Goal: Find specific page/section: Find specific page/section

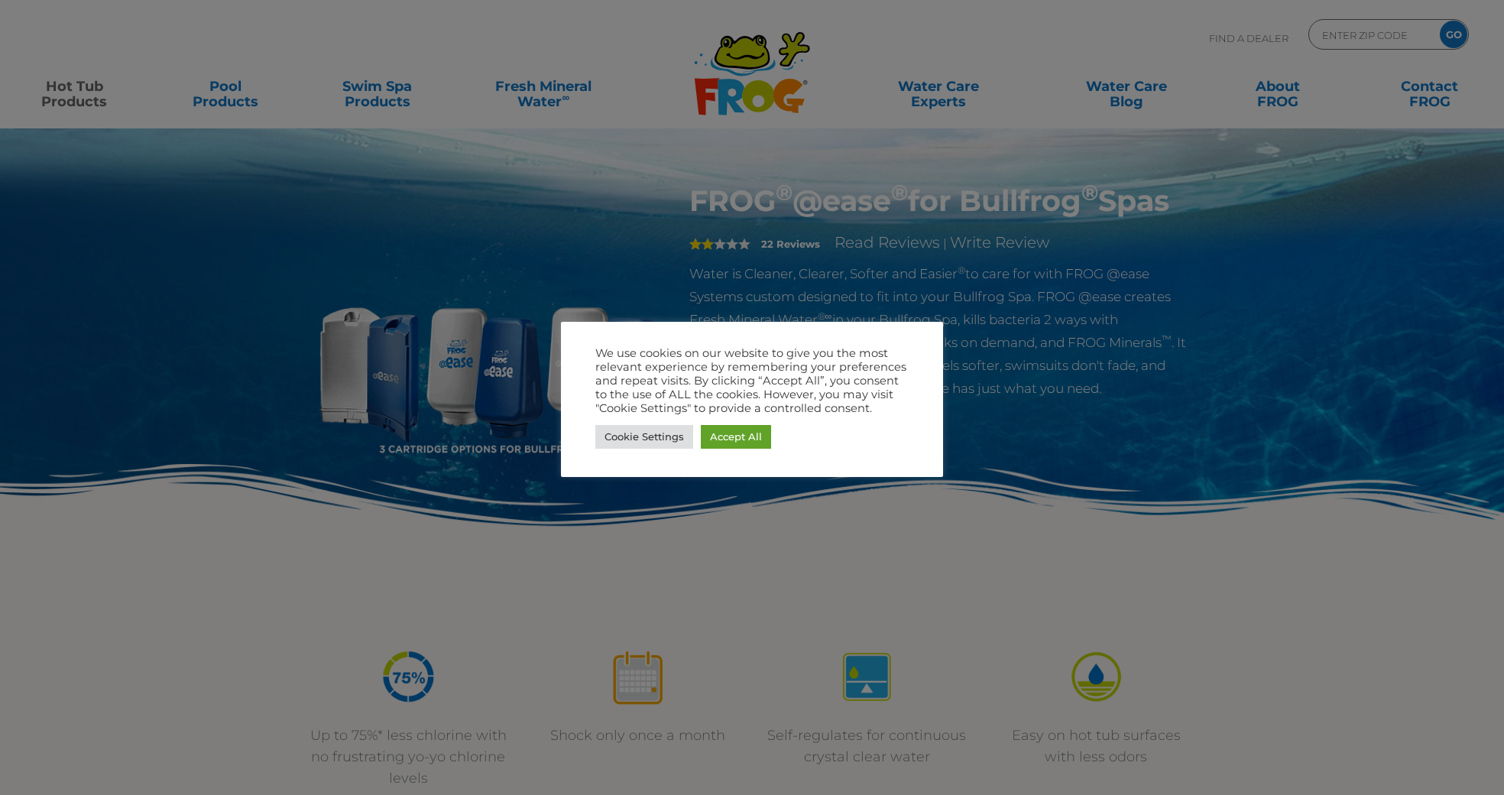
click at [770, 439] on div "Cookie Settings Accept All" at bounding box center [751, 436] width 313 height 31
click at [763, 439] on link "Accept All" at bounding box center [736, 437] width 70 height 24
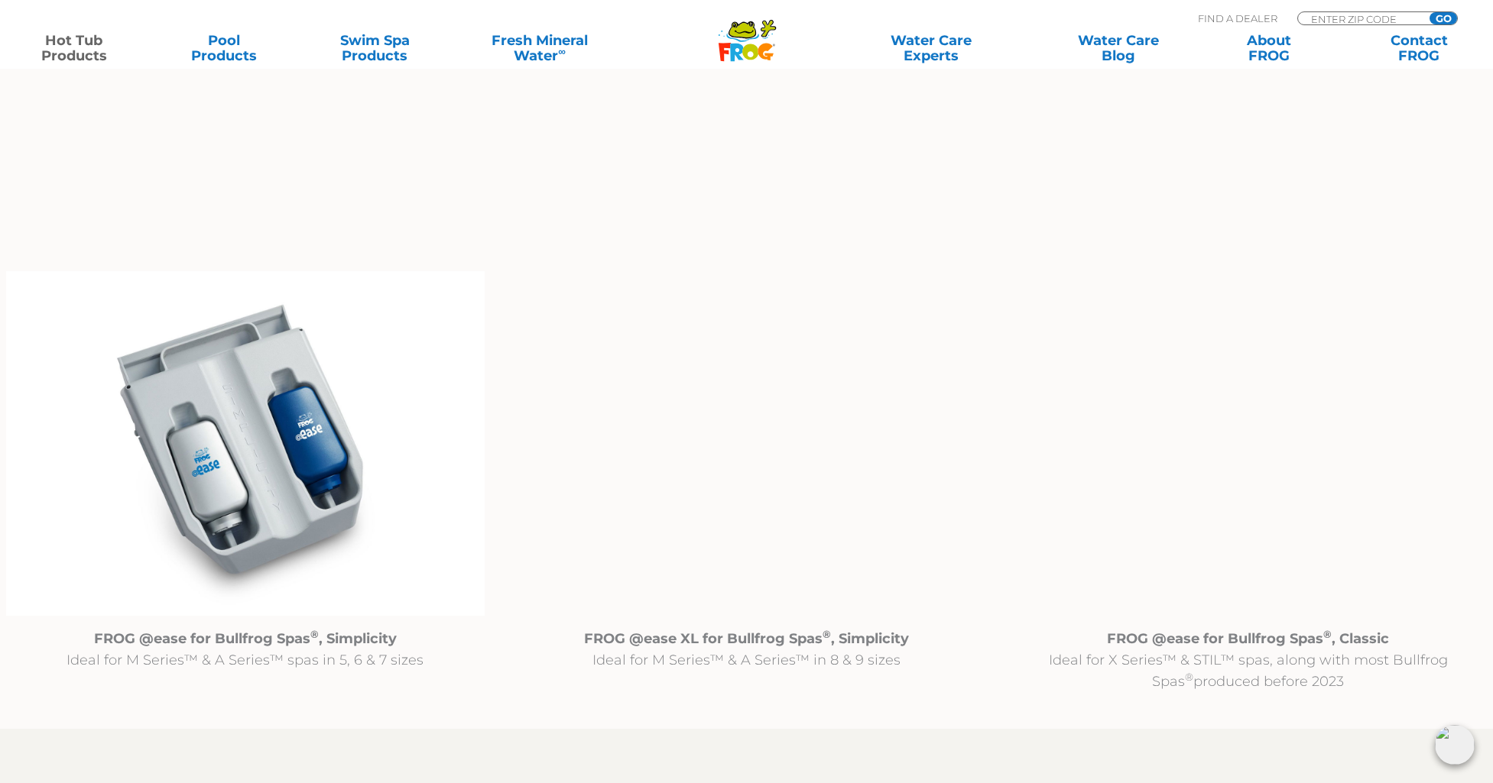
scroll to position [1452, 0]
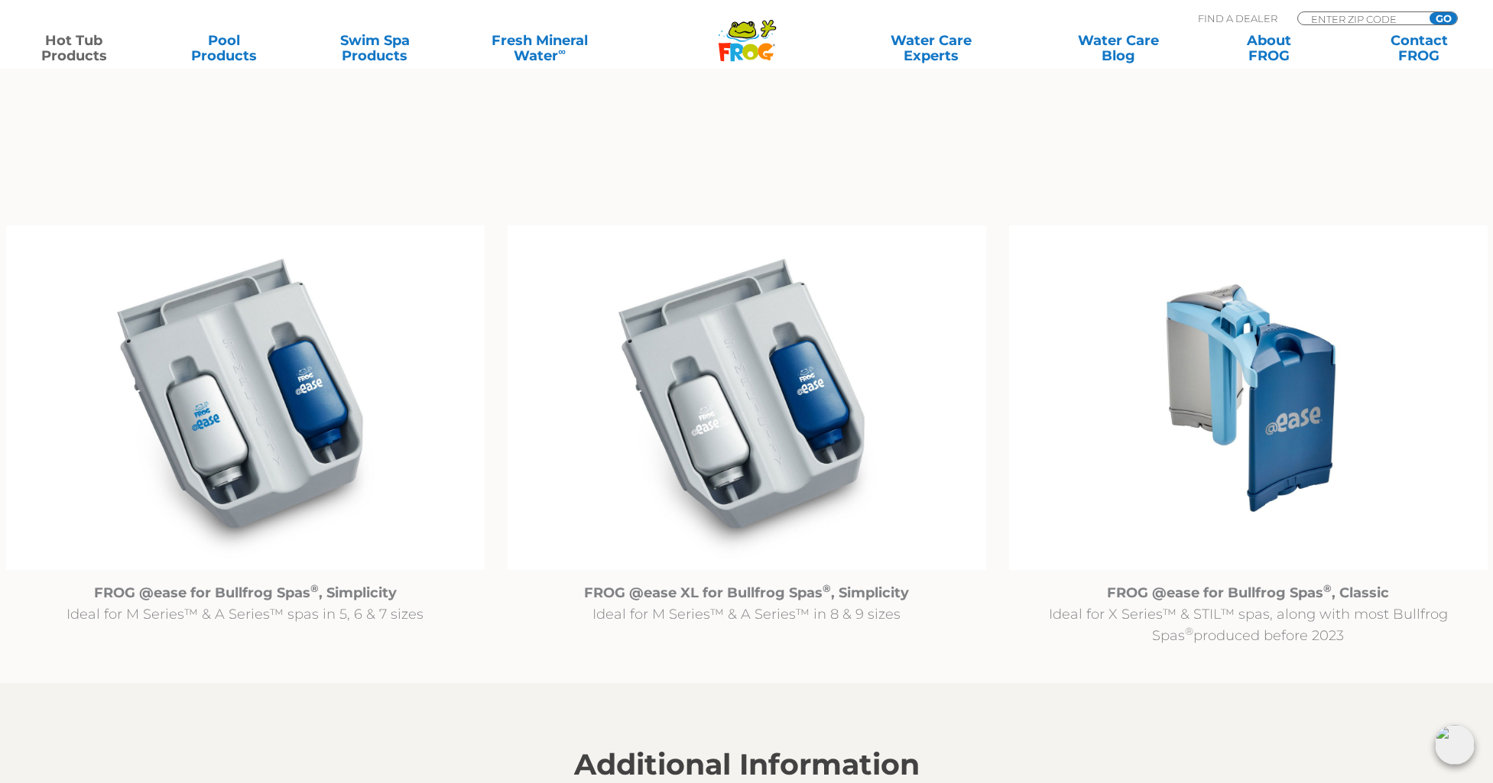
click at [232, 446] on img at bounding box center [245, 397] width 478 height 345
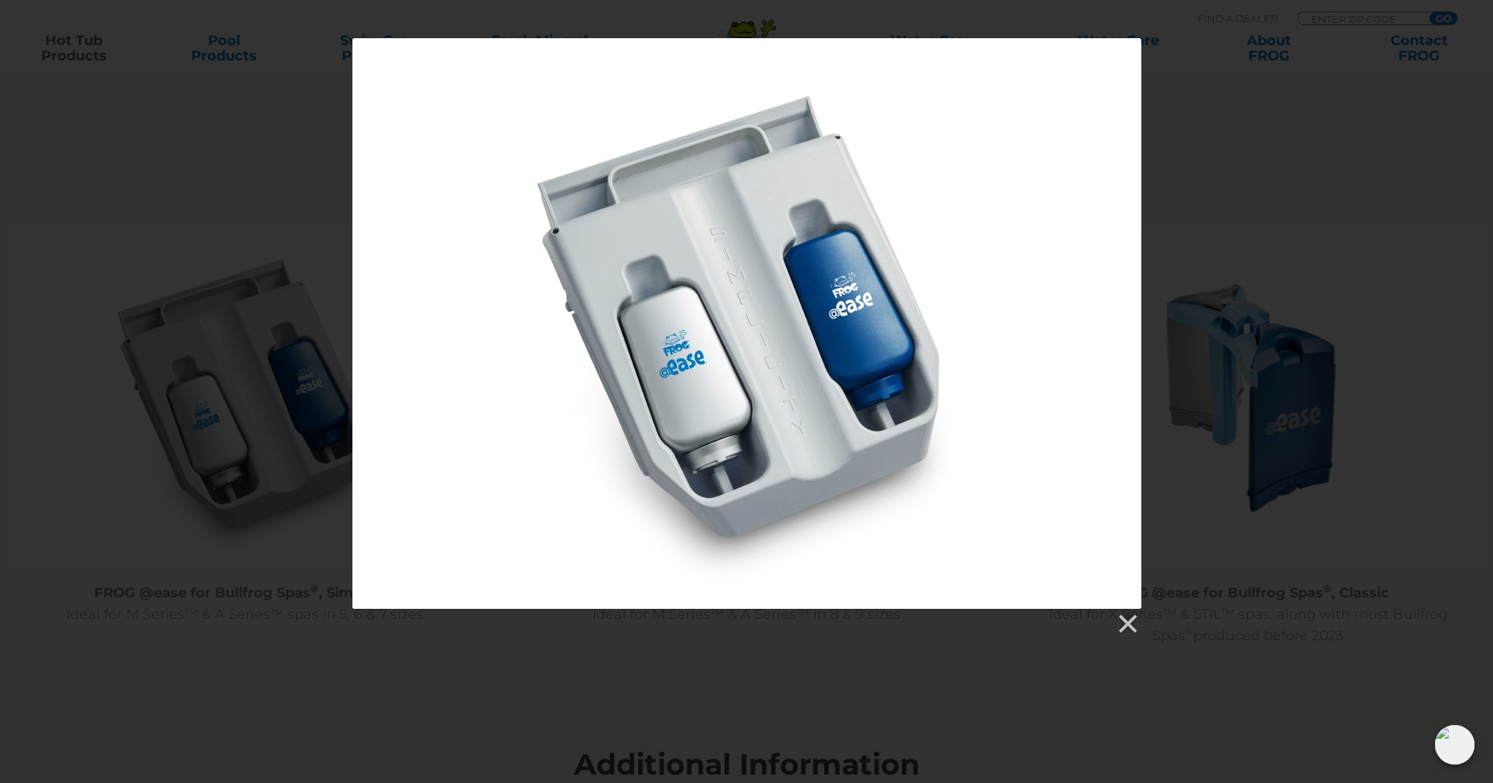
click at [966, 362] on div at bounding box center [746, 323] width 789 height 571
click at [1131, 621] on link at bounding box center [1126, 624] width 23 height 23
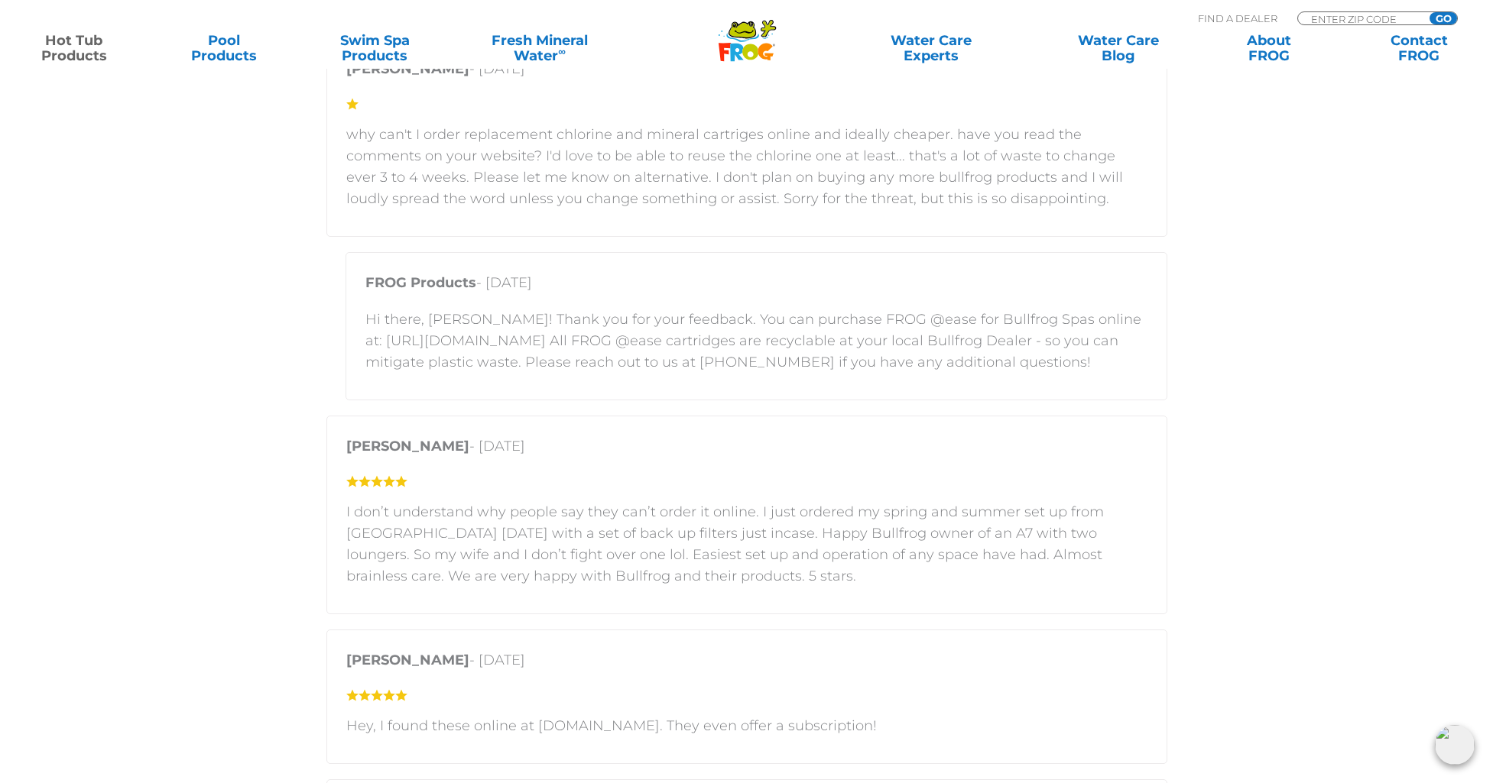
scroll to position [3592, 0]
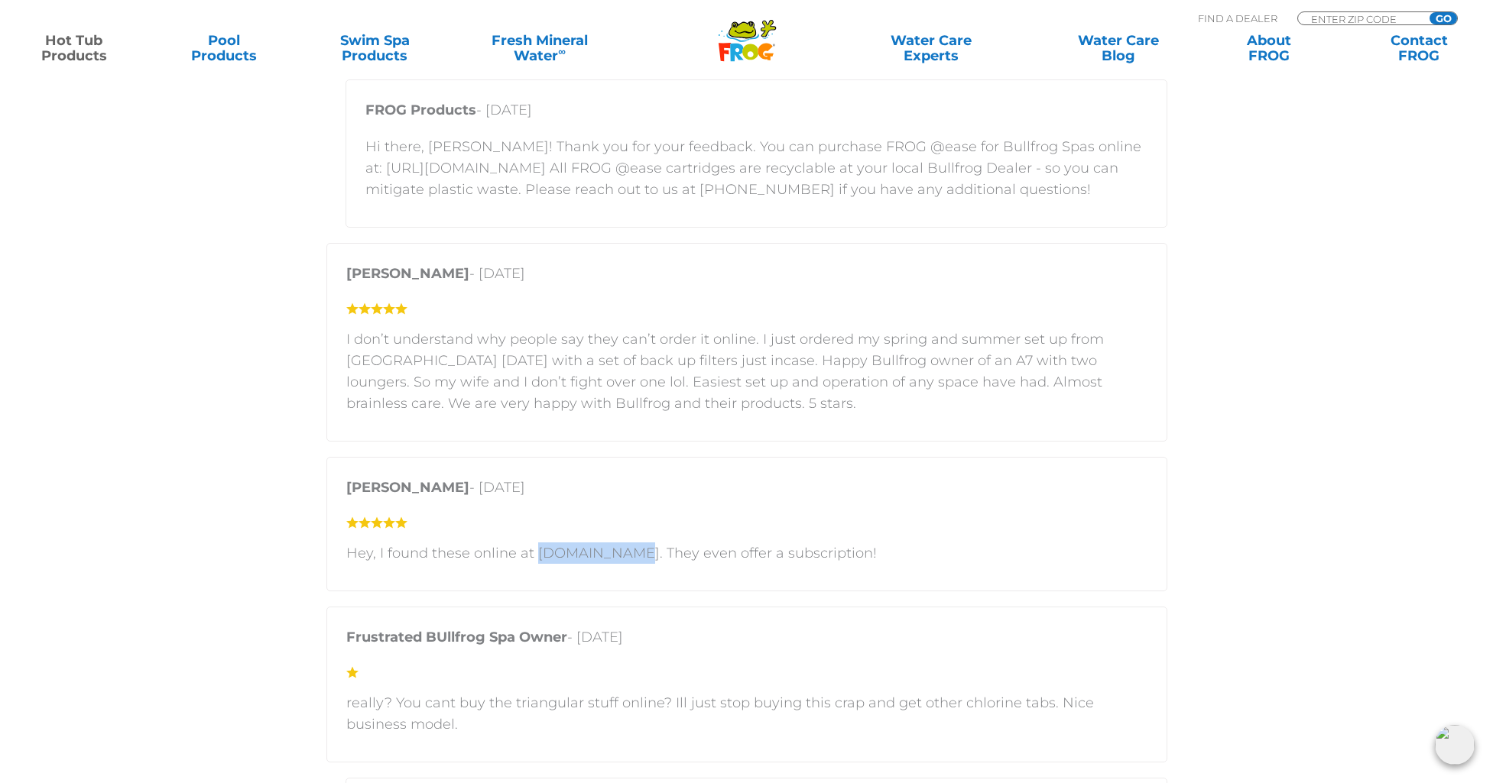
drag, startPoint x: 533, startPoint y: 549, endPoint x: 621, endPoint y: 555, distance: 88.1
click at [621, 555] on p "Hey, I found these online at [DOMAIN_NAME]. They even offer a subscription!" at bounding box center [746, 553] width 801 height 21
copy p "[DOMAIN_NAME]"
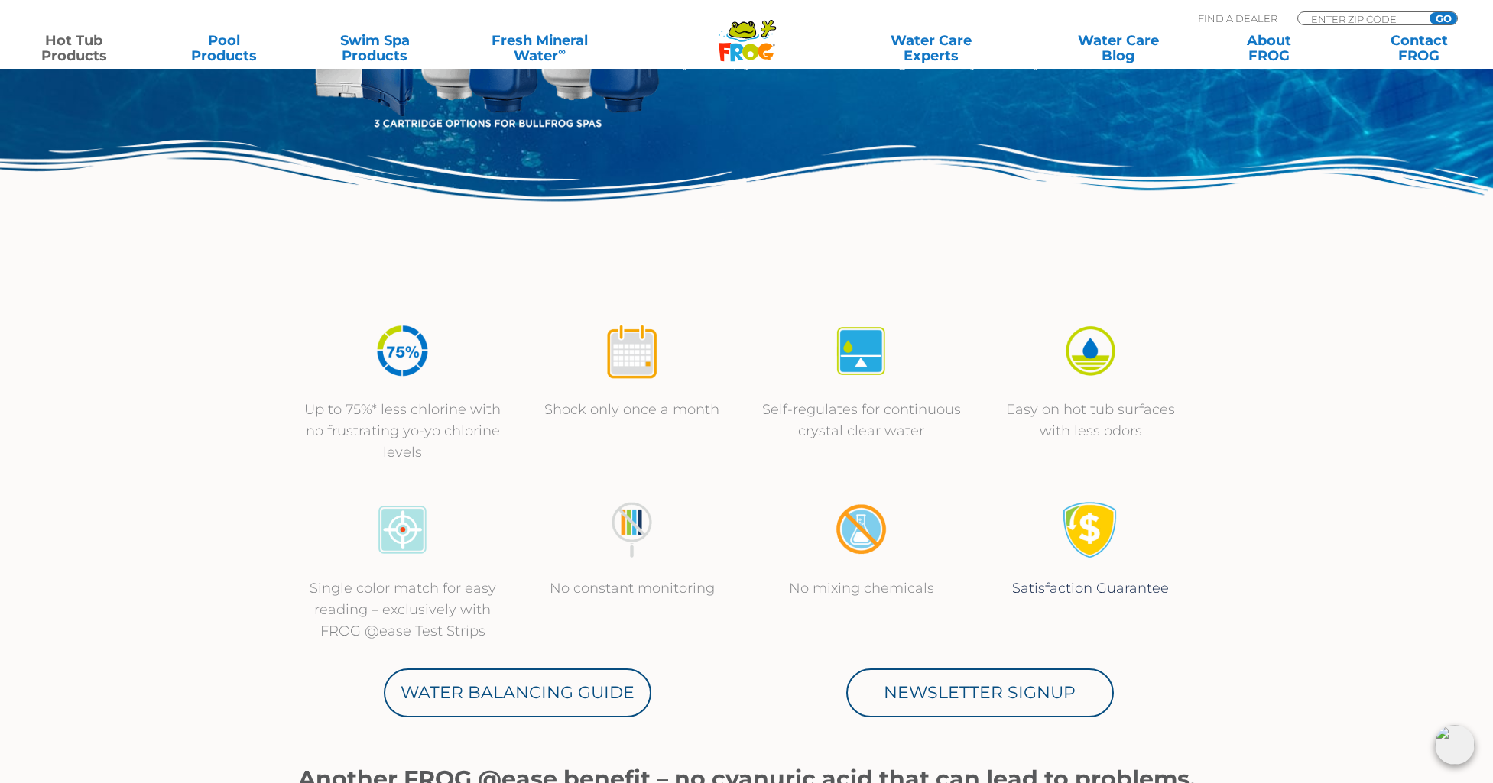
scroll to position [306, 0]
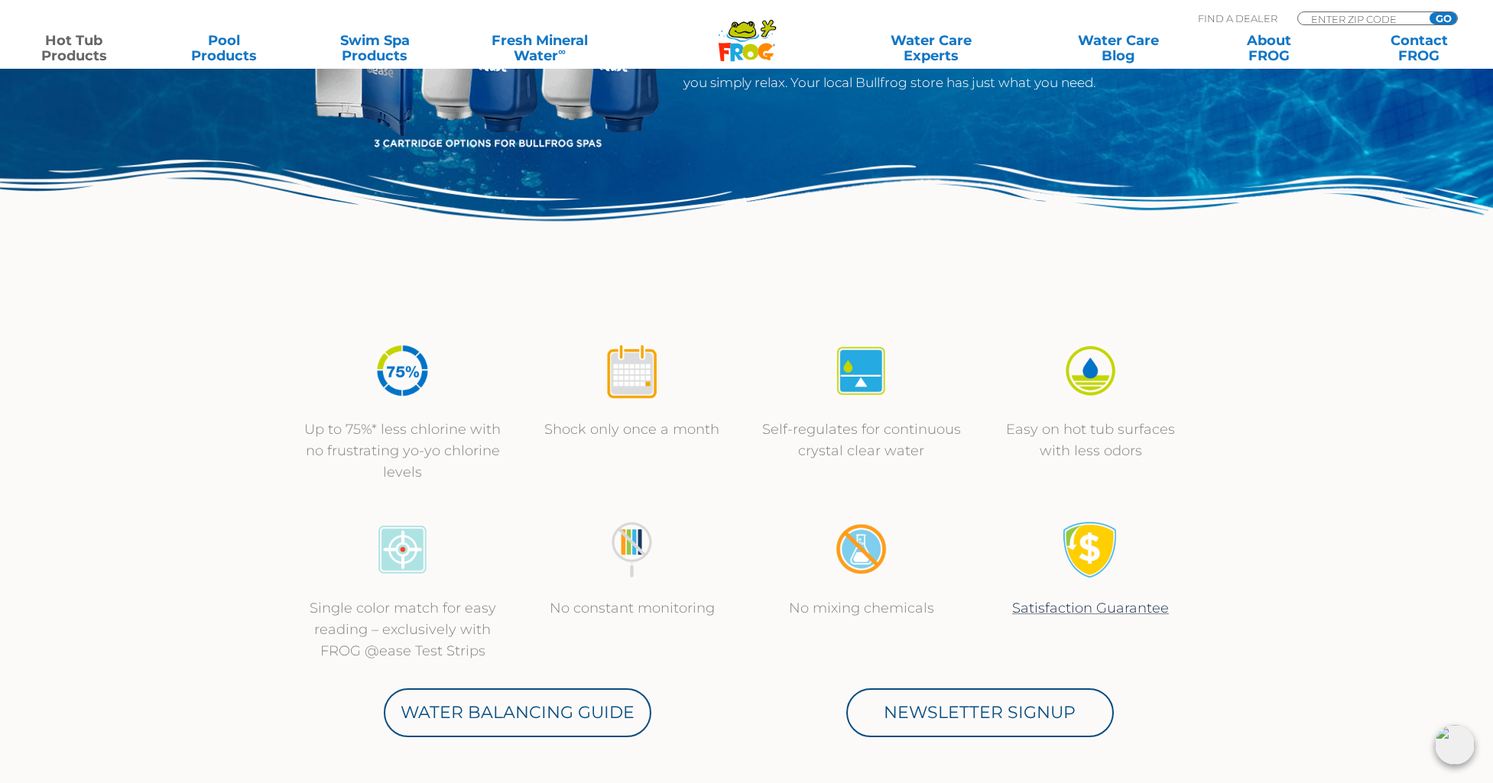
click at [1395, 5] on div ".st130{clip-path:url(#SVGID_2_);fill-rule:evenodd;clip-rule:evenodd;fill:#C3CC0…" at bounding box center [746, 28] width 1462 height 57
click at [1391, 16] on input "Zip Code Form" at bounding box center [1360, 18] width 103 height 13
type input "84124"
click at [1429, 12] on input "GO" at bounding box center [1443, 18] width 28 height 12
click at [1444, 18] on input "GO" at bounding box center [1443, 18] width 28 height 12
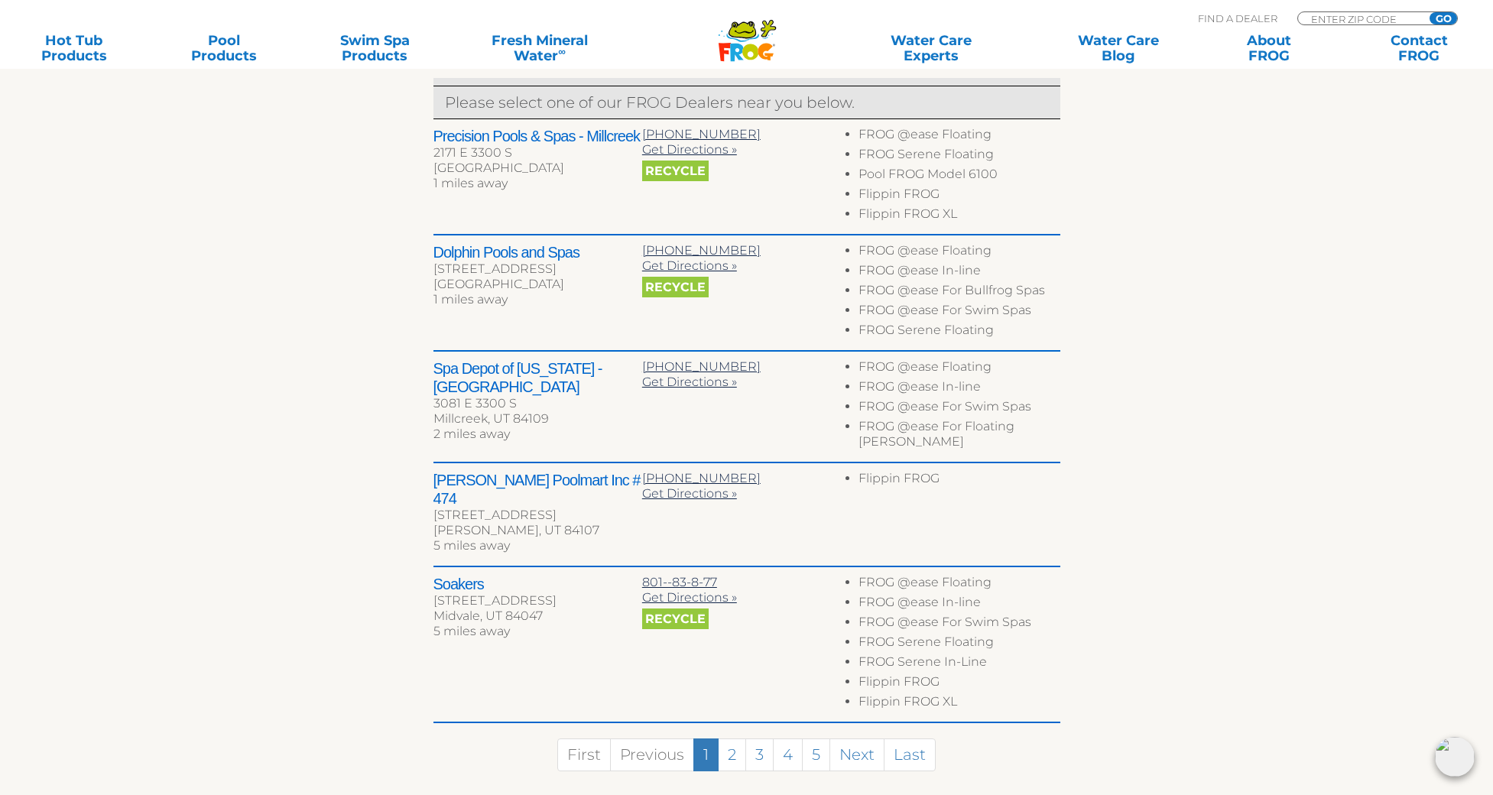
scroll to position [688, 0]
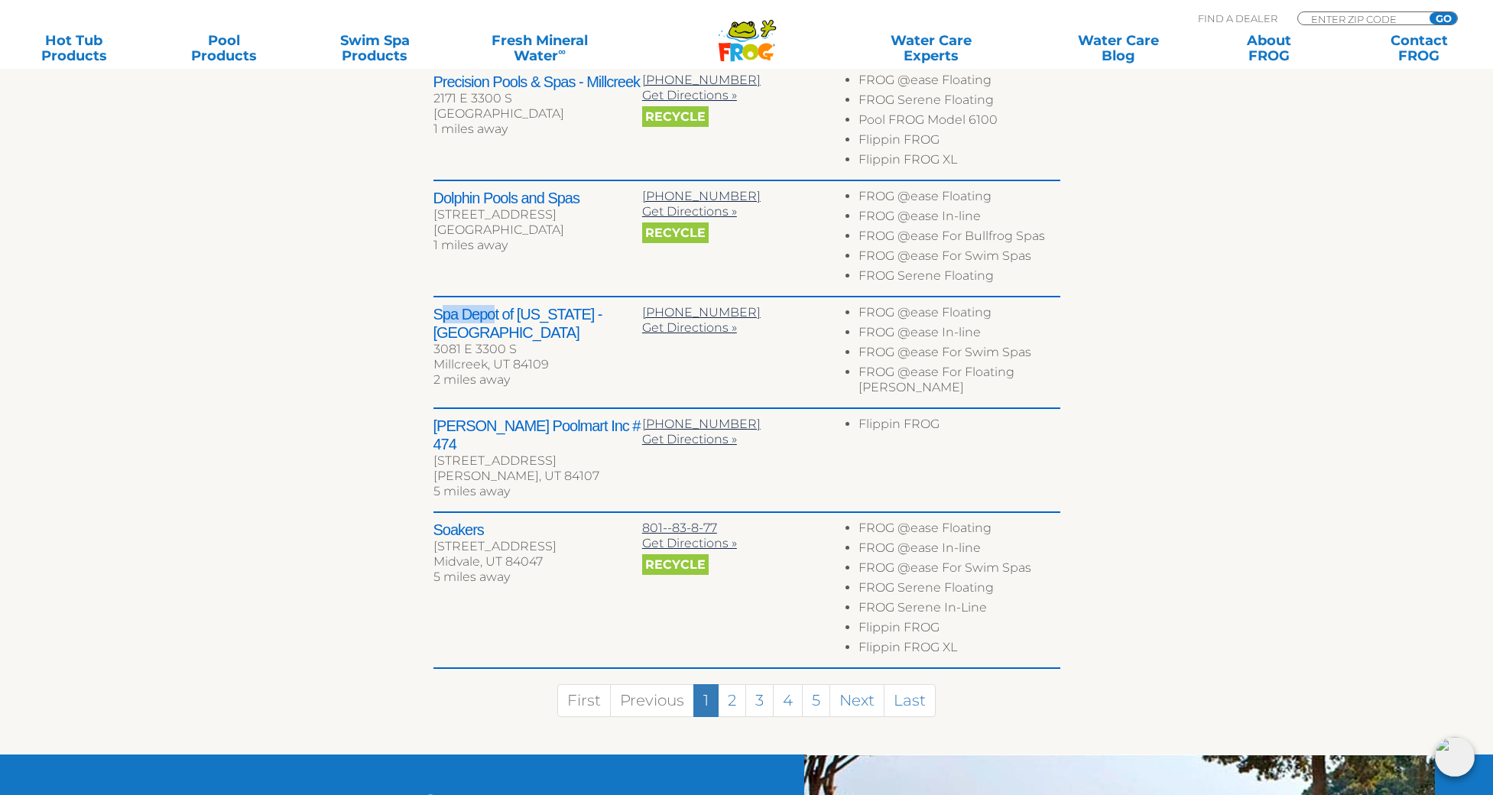
drag, startPoint x: 438, startPoint y: 311, endPoint x: 493, endPoint y: 313, distance: 55.0
click at [493, 313] on h2 "Spa Depot of Utah - Millcreek" at bounding box center [537, 323] width 209 height 37
click at [1008, 232] on li "FROG @ease For Bullfrog Spas" at bounding box center [958, 239] width 201 height 20
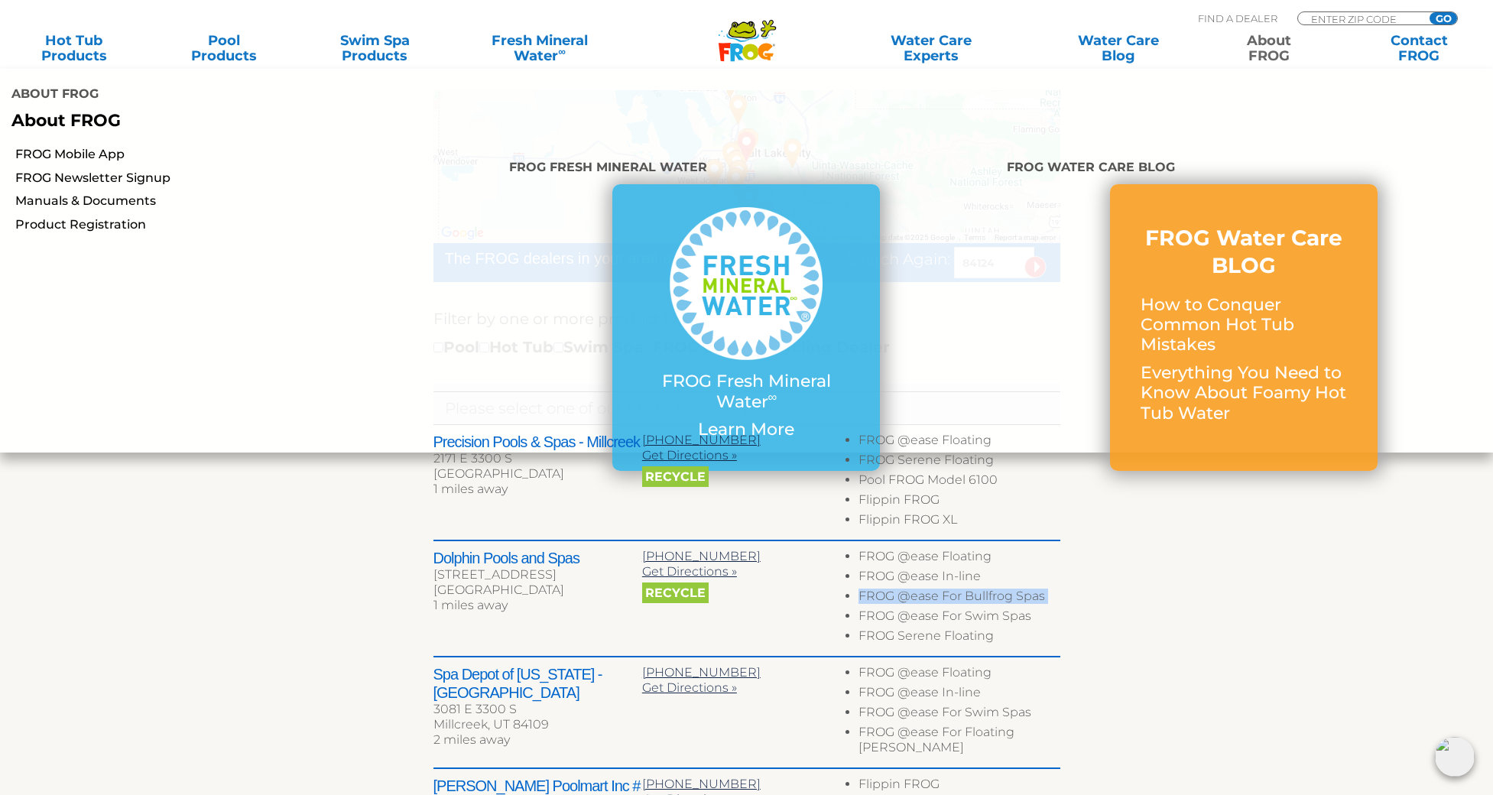
scroll to position [47, 0]
